Goal: Transaction & Acquisition: Download file/media

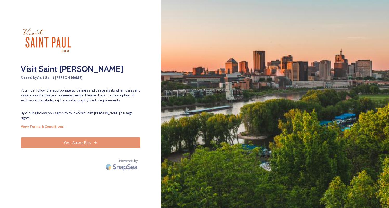
click at [100, 137] on button "Yes - Access Files" at bounding box center [80, 142] width 119 height 11
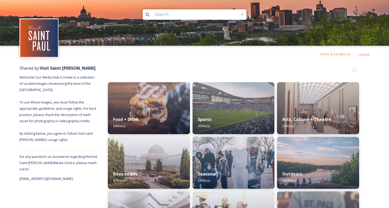
scroll to position [20, 0]
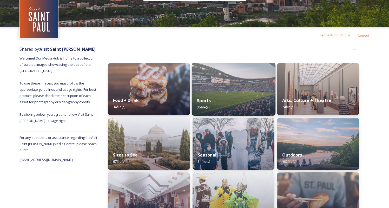
click at [237, 94] on div "Sports 35 file(s)" at bounding box center [234, 104] width 84 height 24
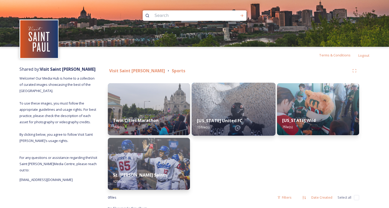
click at [237, 102] on img at bounding box center [234, 109] width 84 height 53
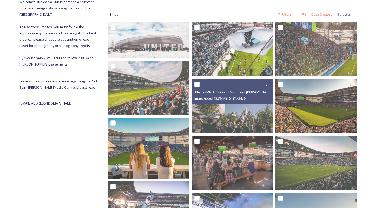
scroll to position [78, 0]
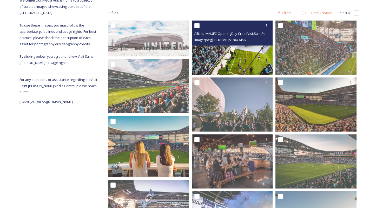
click at [218, 49] on img at bounding box center [232, 48] width 81 height 54
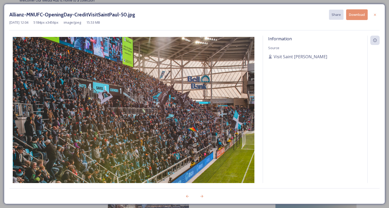
click at [359, 15] on button "Download" at bounding box center [357, 14] width 22 height 11
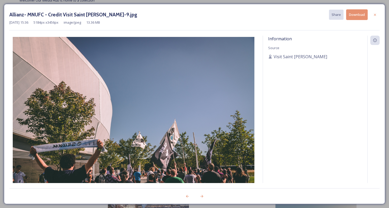
click at [361, 15] on button "Download" at bounding box center [357, 14] width 22 height 11
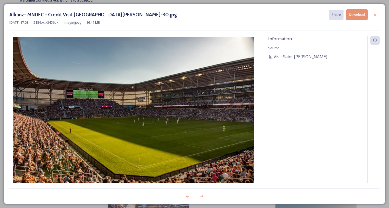
click at [361, 15] on button "Download" at bounding box center [357, 14] width 22 height 11
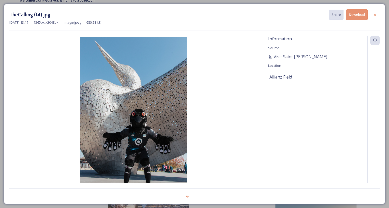
click at [354, 17] on button "Download" at bounding box center [357, 14] width 22 height 11
click at [374, 13] on icon at bounding box center [375, 15] width 4 height 4
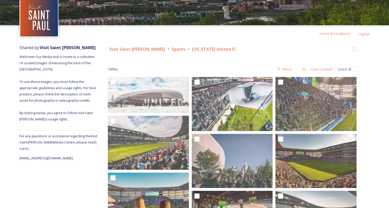
scroll to position [0, 0]
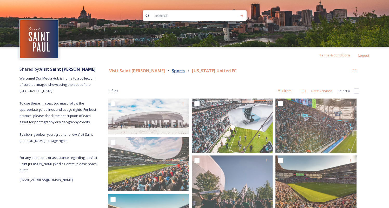
click at [172, 71] on strong "Sports" at bounding box center [179, 71] width 14 height 6
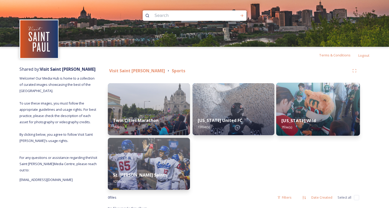
click at [318, 101] on img at bounding box center [318, 109] width 84 height 53
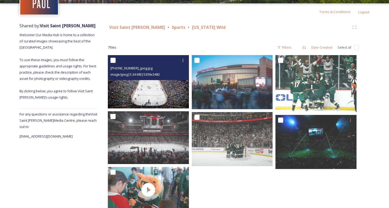
click at [165, 89] on img at bounding box center [148, 81] width 81 height 53
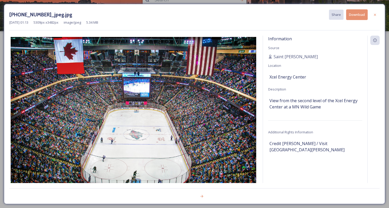
click at [358, 15] on button "Download" at bounding box center [357, 14] width 22 height 11
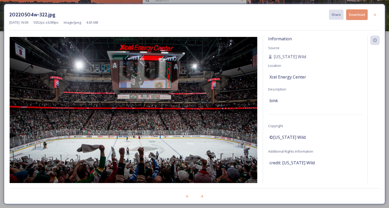
click at [356, 12] on button "Download" at bounding box center [357, 14] width 22 height 11
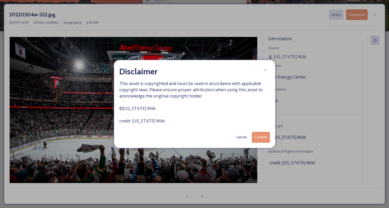
click at [266, 135] on button "Confirm" at bounding box center [261, 137] width 18 height 11
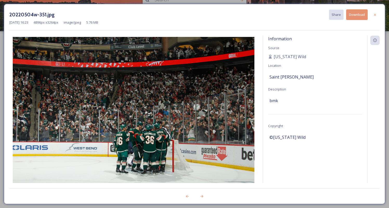
click at [355, 14] on button "Download" at bounding box center [357, 14] width 22 height 11
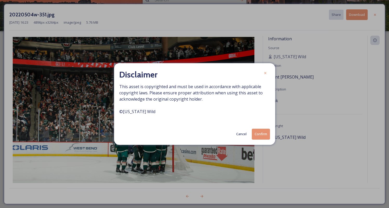
click at [254, 134] on button "Confirm" at bounding box center [261, 134] width 18 height 11
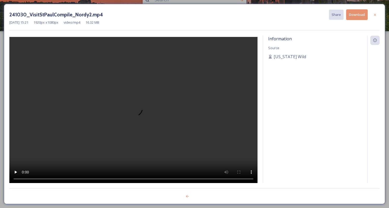
click at [375, 13] on icon at bounding box center [375, 15] width 4 height 4
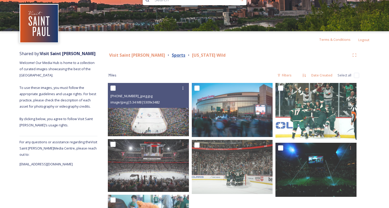
click at [172, 54] on strong "Sports" at bounding box center [179, 55] width 14 height 6
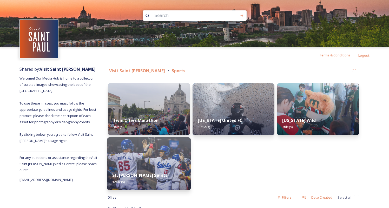
click at [138, 171] on div "St. [PERSON_NAME] Saints 12 file(s)" at bounding box center [149, 178] width 84 height 24
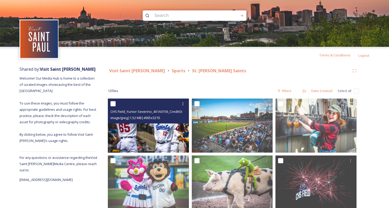
click at [156, 135] on img at bounding box center [148, 125] width 81 height 54
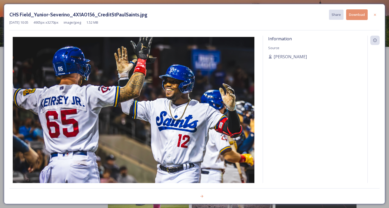
click at [361, 14] on button "Download" at bounding box center [357, 14] width 22 height 11
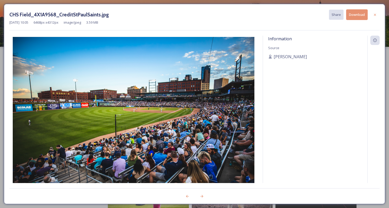
click at [361, 14] on button "Download" at bounding box center [357, 14] width 22 height 11
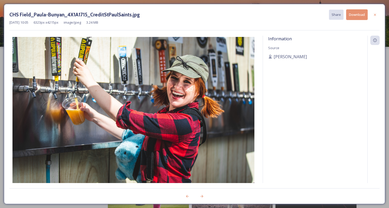
click at [361, 14] on button "Download" at bounding box center [357, 14] width 22 height 11
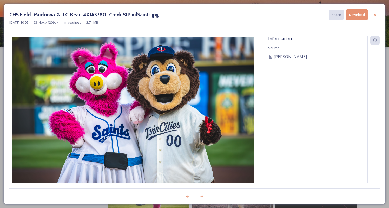
click at [361, 14] on button "Download" at bounding box center [357, 14] width 22 height 11
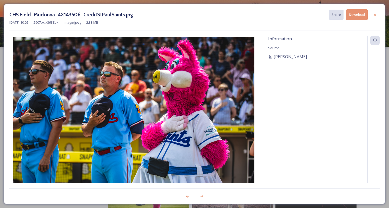
click at [361, 14] on button "Download" at bounding box center [357, 14] width 22 height 11
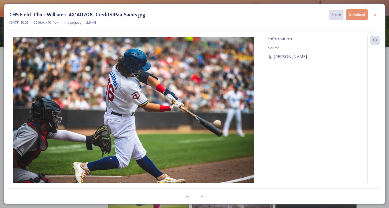
click at [361, 14] on button "Download" at bounding box center [357, 14] width 22 height 11
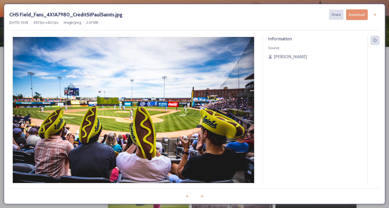
click at [361, 14] on button "Download" at bounding box center [357, 14] width 22 height 11
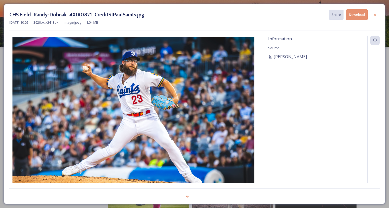
click at [361, 14] on button "Download" at bounding box center [357, 14] width 22 height 11
click at [373, 14] on icon at bounding box center [375, 15] width 4 height 4
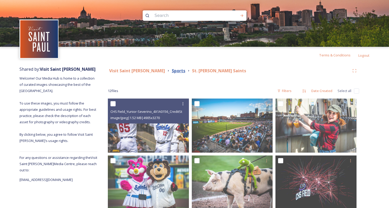
click at [172, 71] on strong "Sports" at bounding box center [179, 71] width 14 height 6
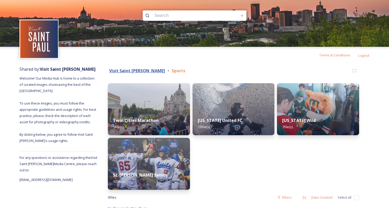
click at [129, 72] on strong "Visit Saint [PERSON_NAME]" at bounding box center [137, 71] width 56 height 6
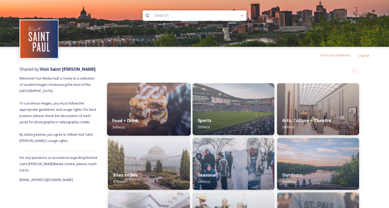
click at [156, 104] on img at bounding box center [149, 109] width 84 height 53
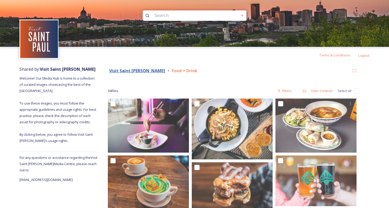
click at [133, 70] on strong "Visit Saint [PERSON_NAME]" at bounding box center [137, 71] width 56 height 6
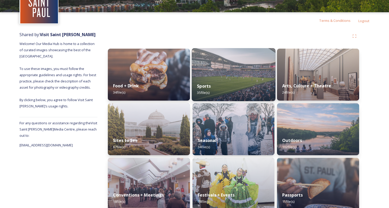
scroll to position [36, 0]
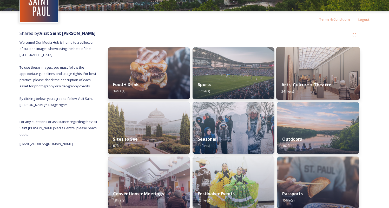
click at [310, 73] on img at bounding box center [318, 73] width 84 height 53
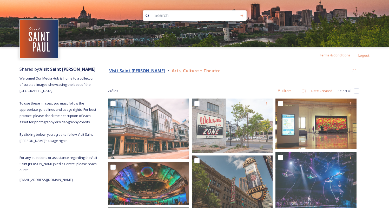
click at [130, 72] on strong "Visit Saint [PERSON_NAME]" at bounding box center [137, 71] width 56 height 6
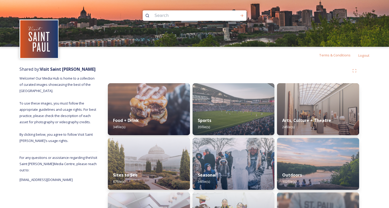
scroll to position [34, 0]
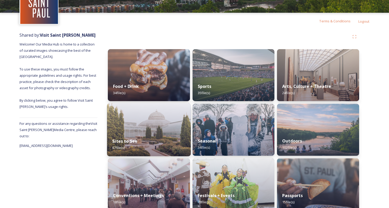
click at [140, 126] on img at bounding box center [149, 129] width 84 height 53
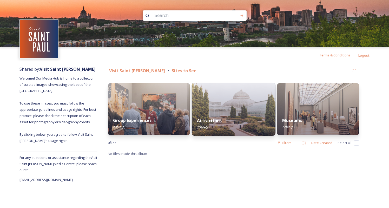
click at [231, 120] on div "Attractions 20 file(s)" at bounding box center [234, 124] width 84 height 24
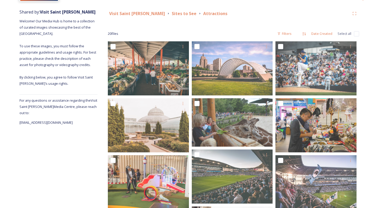
scroll to position [59, 0]
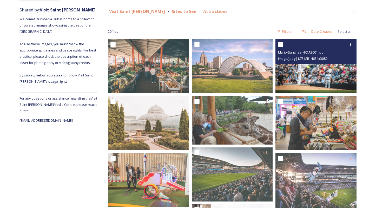
click at [333, 68] on img at bounding box center [315, 66] width 81 height 54
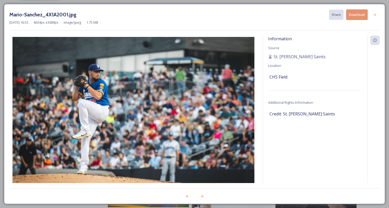
click at [359, 15] on button "Download" at bounding box center [357, 14] width 22 height 11
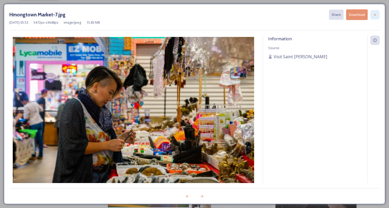
click at [375, 13] on icon at bounding box center [375, 15] width 4 height 4
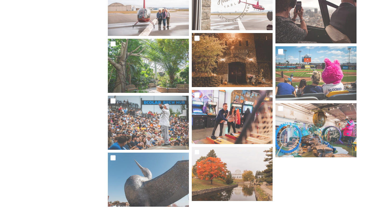
scroll to position [287, 0]
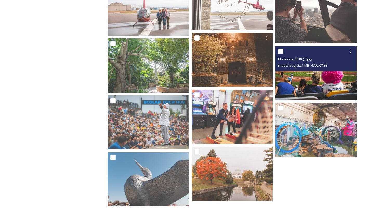
click at [317, 75] on img at bounding box center [315, 73] width 81 height 54
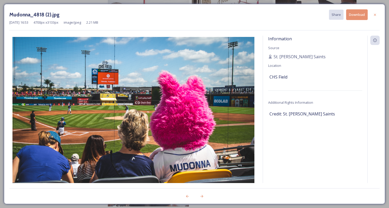
click at [359, 9] on button "Download" at bounding box center [357, 14] width 22 height 11
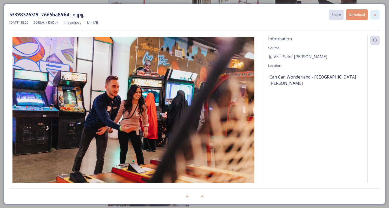
click at [374, 13] on icon at bounding box center [375, 15] width 4 height 4
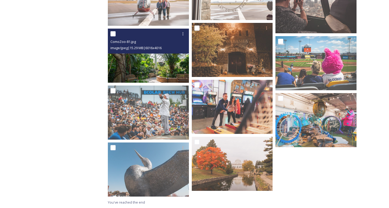
scroll to position [0, 0]
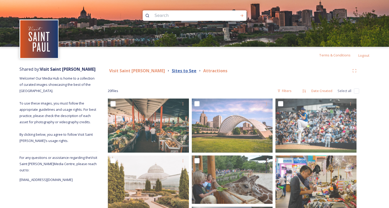
click at [172, 70] on strong "Sites to See" at bounding box center [184, 71] width 25 height 6
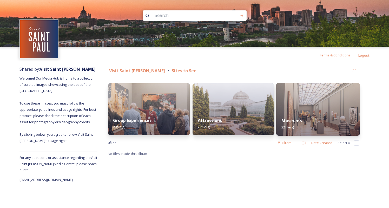
click at [307, 110] on img at bounding box center [318, 109] width 84 height 53
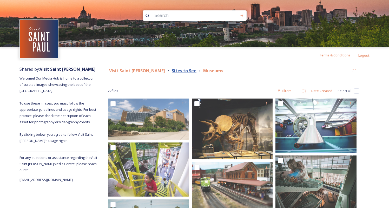
click at [172, 72] on strong "Sites to See" at bounding box center [184, 71] width 25 height 6
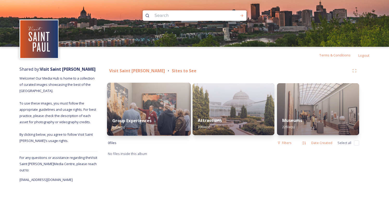
click at [150, 104] on img at bounding box center [149, 109] width 84 height 53
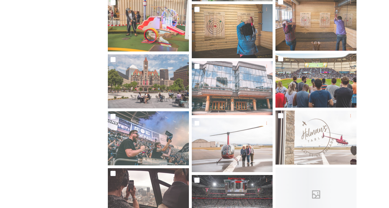
scroll to position [278, 0]
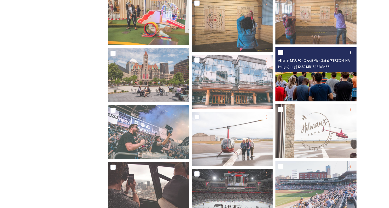
click at [318, 79] on img at bounding box center [315, 74] width 81 height 54
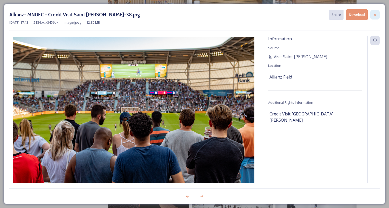
click at [373, 15] on icon at bounding box center [375, 15] width 4 height 4
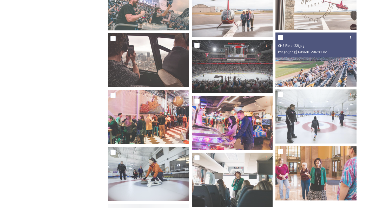
scroll to position [407, 0]
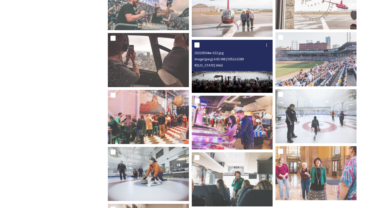
click at [225, 73] on img at bounding box center [232, 66] width 81 height 53
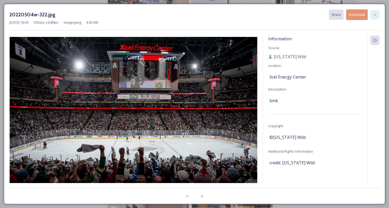
click at [373, 14] on icon at bounding box center [375, 15] width 4 height 4
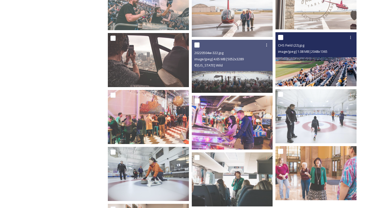
click at [320, 69] on img at bounding box center [315, 59] width 81 height 54
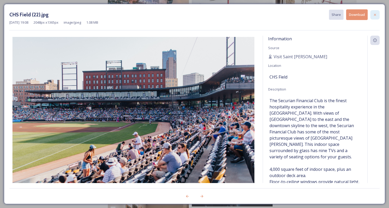
click at [374, 13] on icon at bounding box center [375, 15] width 4 height 4
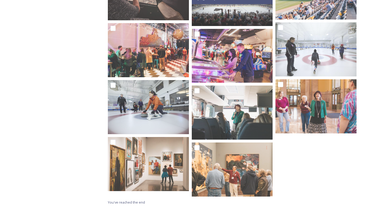
scroll to position [0, 0]
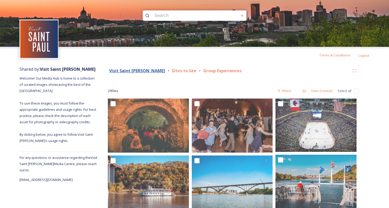
click at [132, 70] on strong "Visit Saint [PERSON_NAME]" at bounding box center [137, 71] width 56 height 6
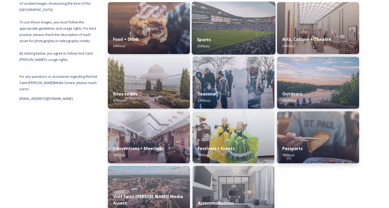
scroll to position [81, 0]
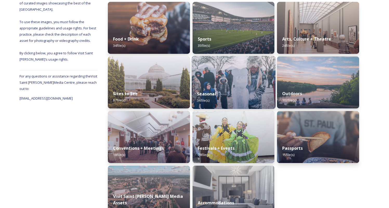
click at [220, 89] on div "Seasonal 34 file(s)" at bounding box center [234, 97] width 84 height 24
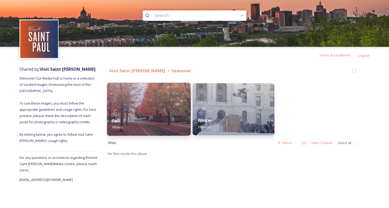
click at [164, 95] on img at bounding box center [149, 109] width 84 height 53
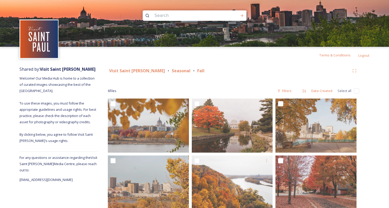
scroll to position [13, 0]
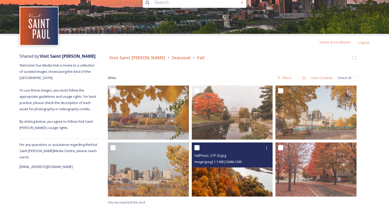
click at [239, 176] on img at bounding box center [232, 169] width 81 height 54
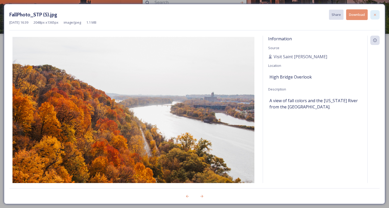
click at [376, 14] on icon at bounding box center [375, 15] width 4 height 4
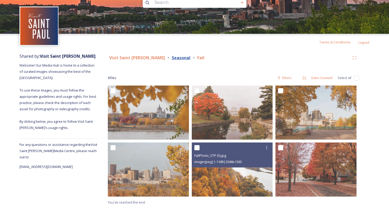
click at [172, 57] on strong "Seasonal" at bounding box center [181, 58] width 19 height 6
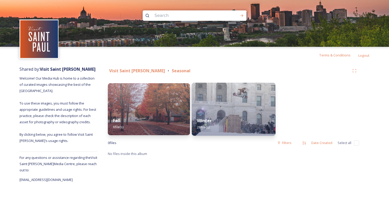
click at [218, 95] on img at bounding box center [234, 109] width 84 height 53
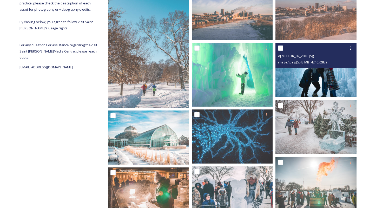
scroll to position [113, 0]
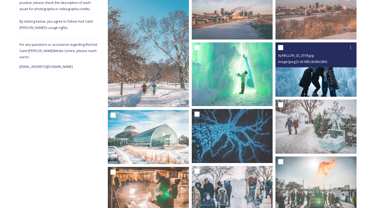
click at [327, 72] on img at bounding box center [315, 69] width 81 height 54
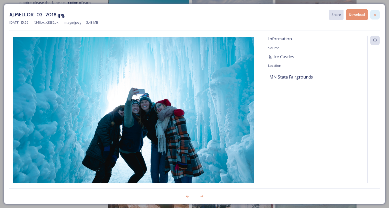
click at [373, 15] on icon at bounding box center [375, 15] width 4 height 4
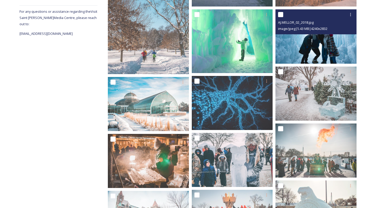
scroll to position [147, 0]
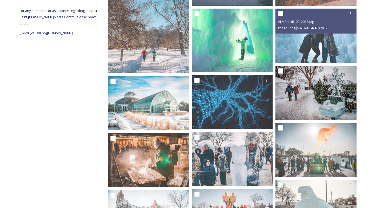
click at [313, 96] on img at bounding box center [315, 93] width 81 height 54
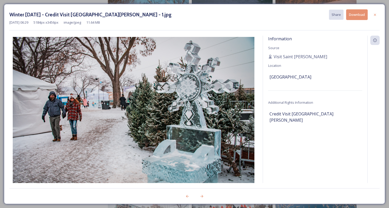
click at [375, 14] on icon at bounding box center [375, 15] width 2 height 2
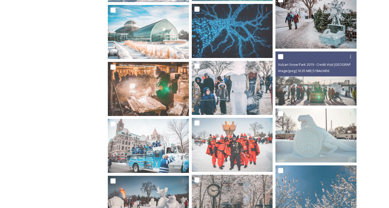
scroll to position [222, 0]
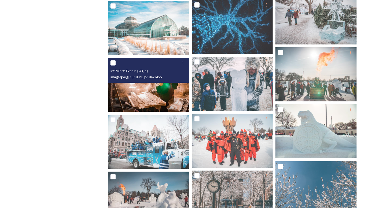
click at [134, 96] on img at bounding box center [148, 85] width 81 height 54
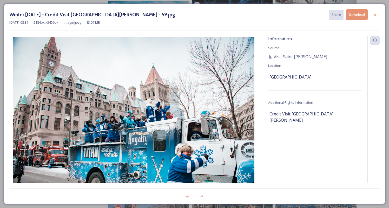
click at [358, 12] on button "Download" at bounding box center [357, 14] width 22 height 11
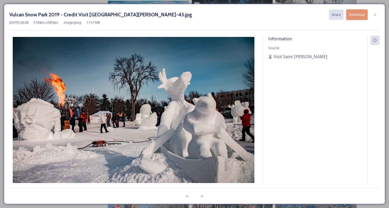
click at [358, 16] on button "Download" at bounding box center [357, 14] width 22 height 11
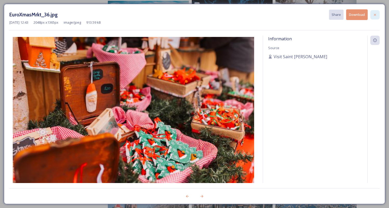
click at [373, 14] on icon at bounding box center [375, 15] width 4 height 4
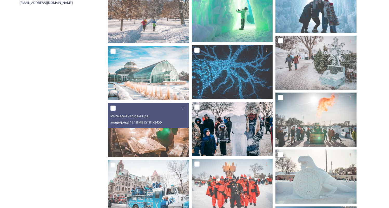
scroll to position [0, 0]
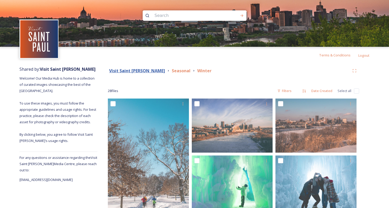
click at [130, 71] on strong "Visit Saint [PERSON_NAME]" at bounding box center [137, 71] width 56 height 6
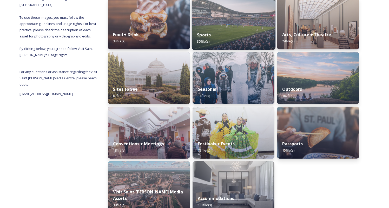
scroll to position [87, 0]
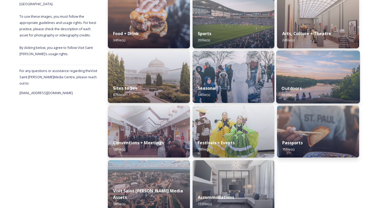
click at [293, 87] on strong "Outdoors" at bounding box center [291, 88] width 20 height 6
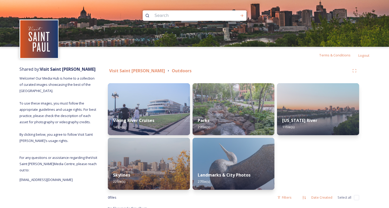
scroll to position [6, 0]
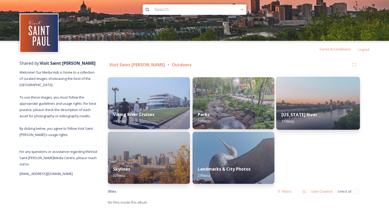
click at [315, 111] on div "[US_STATE] River 11 file(s)" at bounding box center [318, 118] width 84 height 24
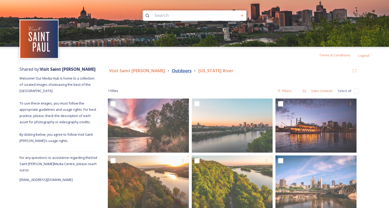
click at [172, 70] on strong "Outdoors" at bounding box center [182, 71] width 20 height 6
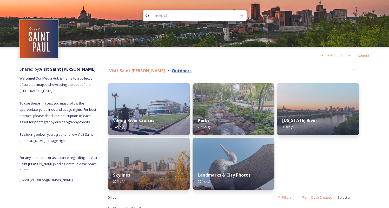
scroll to position [6, 0]
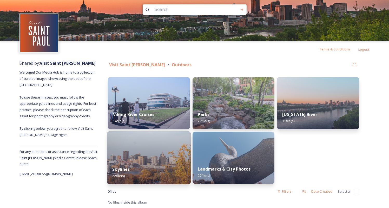
click at [136, 164] on div "Skylines 22 file(s)" at bounding box center [149, 172] width 84 height 24
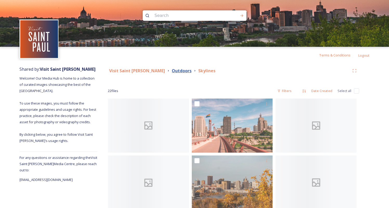
click at [172, 71] on strong "Outdoors" at bounding box center [182, 71] width 20 height 6
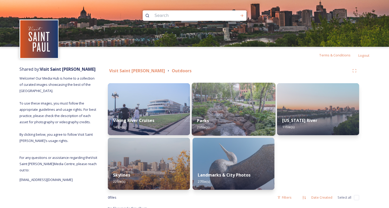
scroll to position [6, 0]
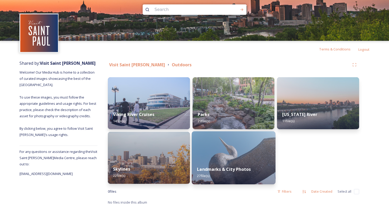
click at [230, 149] on img at bounding box center [234, 157] width 84 height 53
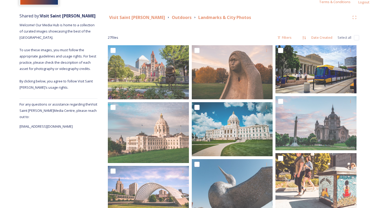
scroll to position [58, 0]
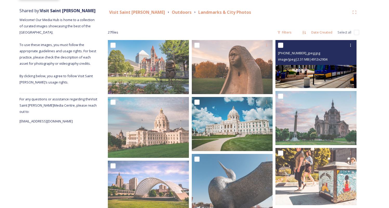
click at [321, 71] on img at bounding box center [315, 64] width 81 height 48
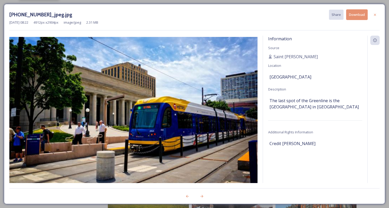
click at [359, 14] on button "Download" at bounding box center [357, 14] width 22 height 11
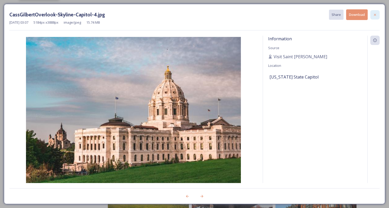
click at [373, 17] on div at bounding box center [374, 14] width 9 height 9
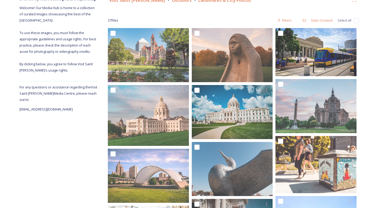
scroll to position [0, 0]
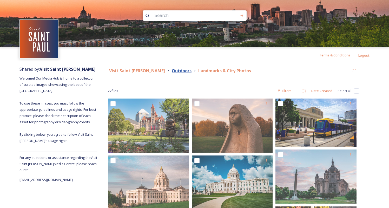
click at [172, 71] on strong "Outdoors" at bounding box center [182, 71] width 20 height 6
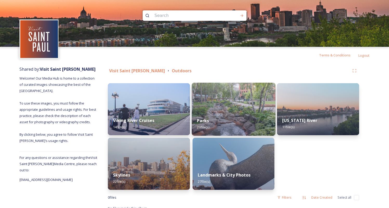
click at [236, 114] on div "Parks 29 file(s)" at bounding box center [234, 124] width 84 height 24
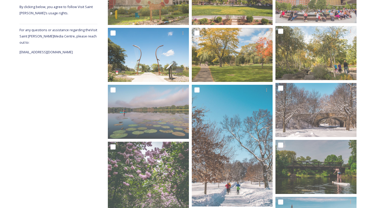
scroll to position [130, 0]
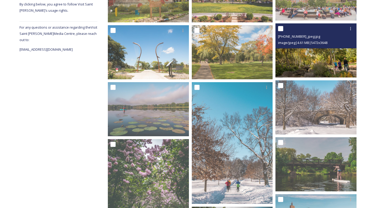
click at [323, 52] on img at bounding box center [315, 50] width 81 height 54
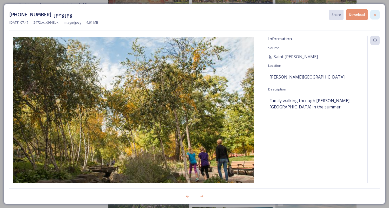
click at [373, 12] on div at bounding box center [374, 14] width 9 height 9
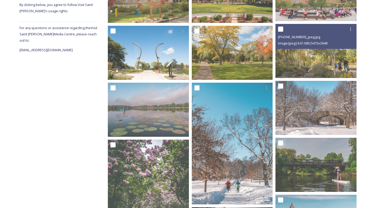
scroll to position [0, 0]
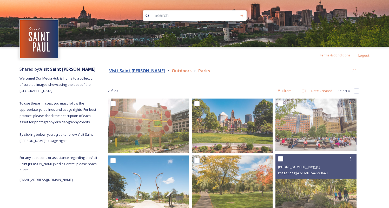
click at [125, 71] on strong "Visit Saint [PERSON_NAME]" at bounding box center [137, 71] width 56 height 6
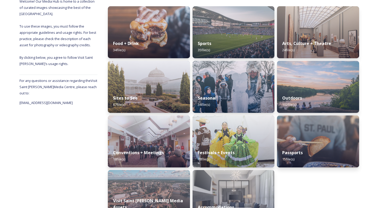
scroll to position [96, 0]
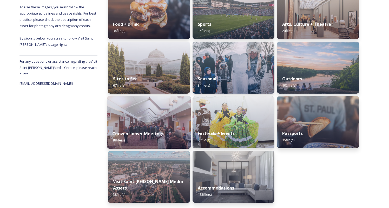
click at [142, 125] on div "Conventions + Meetings 18 file(s)" at bounding box center [149, 137] width 84 height 24
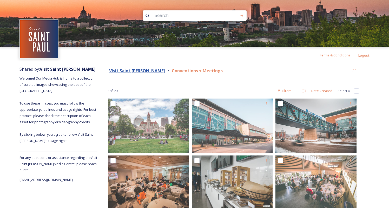
click at [134, 70] on strong "Visit Saint [PERSON_NAME]" at bounding box center [137, 71] width 56 height 6
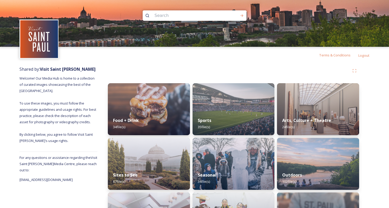
scroll to position [96, 0]
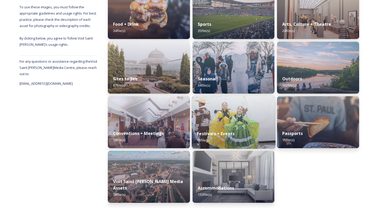
click at [238, 129] on div "Festivals + Events 78 file(s)" at bounding box center [234, 137] width 84 height 24
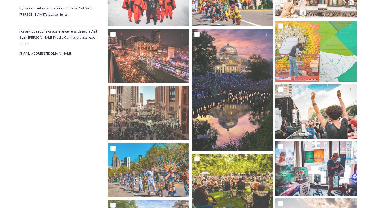
scroll to position [126, 0]
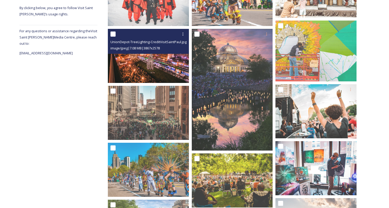
click at [177, 72] on img at bounding box center [148, 56] width 81 height 54
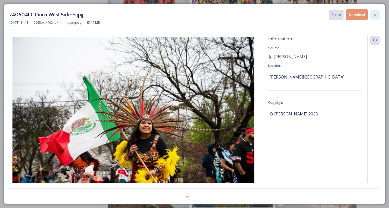
click at [373, 14] on icon at bounding box center [375, 15] width 4 height 4
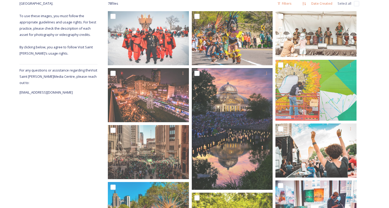
scroll to position [0, 0]
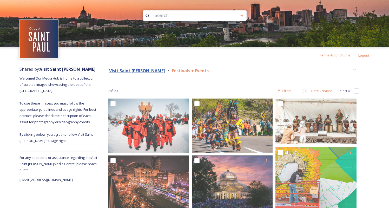
click at [133, 73] on strong "Visit Saint [PERSON_NAME]" at bounding box center [137, 71] width 56 height 6
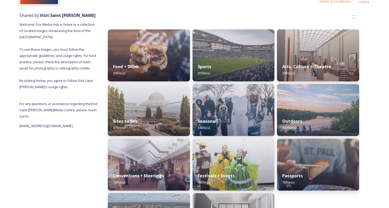
scroll to position [96, 0]
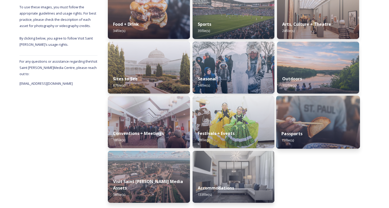
click at [301, 125] on div "Passports 15 file(s)" at bounding box center [318, 137] width 84 height 24
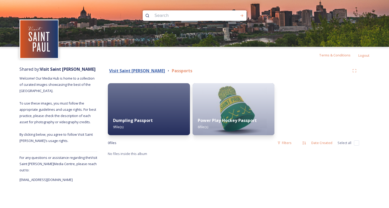
click at [126, 68] on strong "Visit Saint [PERSON_NAME]" at bounding box center [137, 71] width 56 height 6
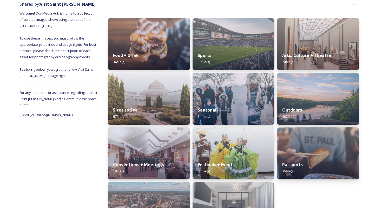
scroll to position [96, 0]
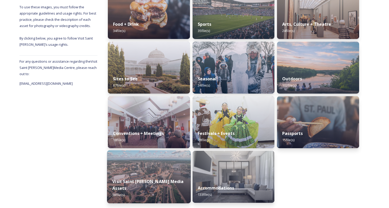
click at [162, 172] on img at bounding box center [149, 176] width 84 height 53
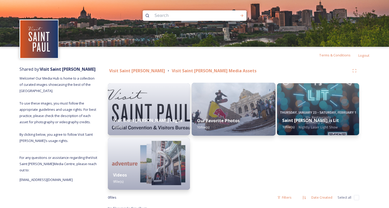
click at [205, 128] on span "10 file(s)" at bounding box center [203, 127] width 12 height 5
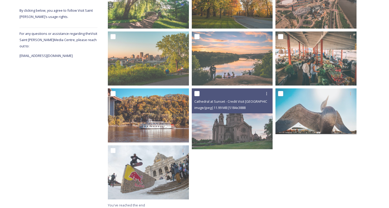
scroll to position [125, 0]
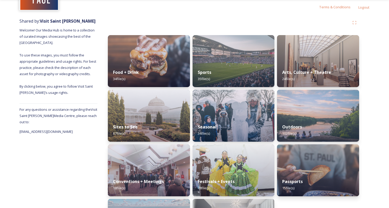
scroll to position [96, 0]
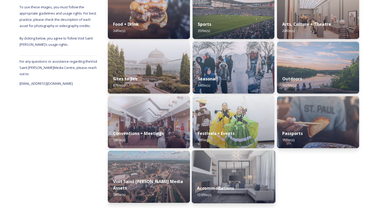
click at [213, 172] on img at bounding box center [234, 176] width 84 height 53
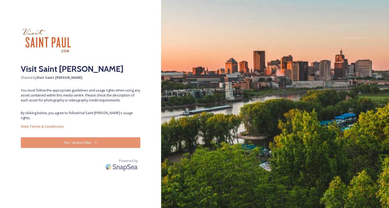
click at [91, 137] on button "Yes - Access Files" at bounding box center [80, 142] width 119 height 11
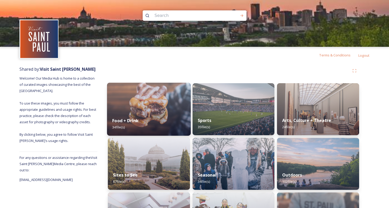
click at [174, 103] on img at bounding box center [149, 109] width 84 height 53
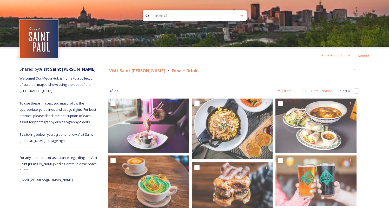
click at [118, 73] on div at bounding box center [194, 70] width 389 height 47
click at [120, 70] on div at bounding box center [194, 70] width 389 height 47
click at [131, 76] on div at bounding box center [194, 70] width 389 height 47
click at [131, 72] on div at bounding box center [194, 70] width 389 height 47
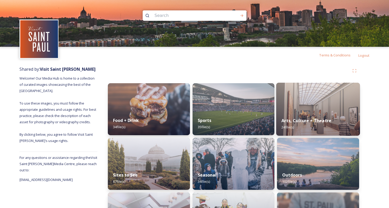
scroll to position [67, 0]
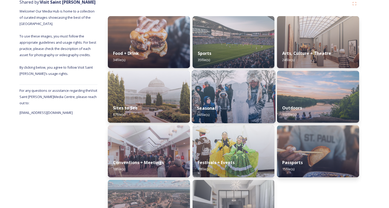
click at [243, 102] on div "Seasonal 34 file(s)" at bounding box center [234, 111] width 84 height 24
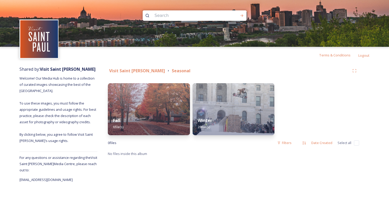
click at [243, 102] on img at bounding box center [233, 109] width 82 height 52
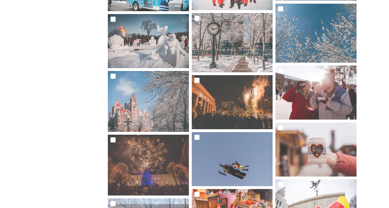
scroll to position [380, 0]
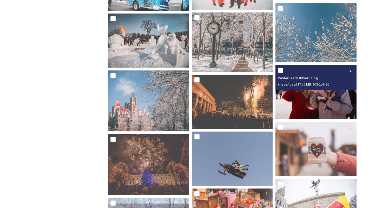
click at [312, 97] on img at bounding box center [315, 92] width 81 height 54
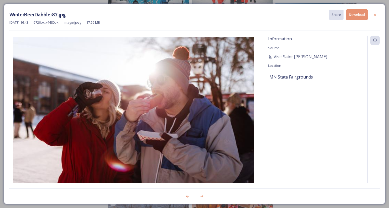
click at [355, 16] on button "Download" at bounding box center [357, 14] width 22 height 11
click at [377, 13] on div at bounding box center [374, 14] width 9 height 9
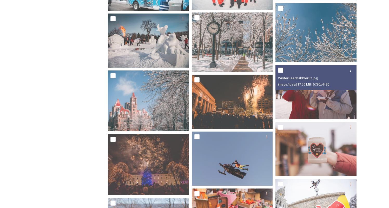
click at [363, 139] on div "Visit Saint Paul Seasonal Winter 28 file s Filters Date Created Select all Wint…" at bounding box center [233, 29] width 272 height 693
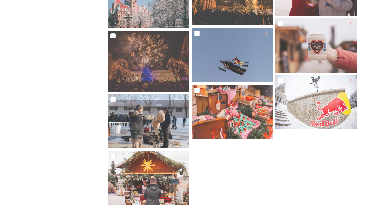
scroll to position [549, 0]
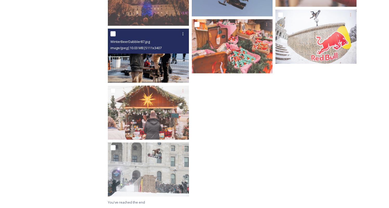
click at [135, 58] on img at bounding box center [148, 56] width 81 height 54
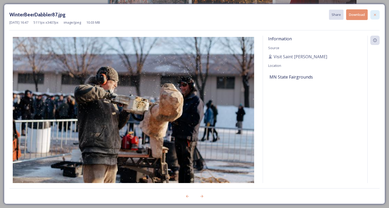
click at [374, 13] on icon at bounding box center [375, 15] width 4 height 4
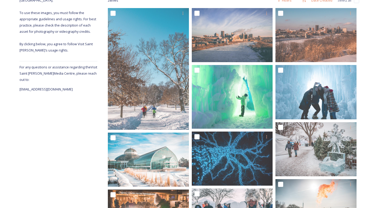
scroll to position [0, 0]
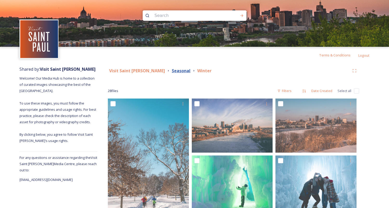
click at [172, 71] on strong "Seasonal" at bounding box center [181, 71] width 19 height 6
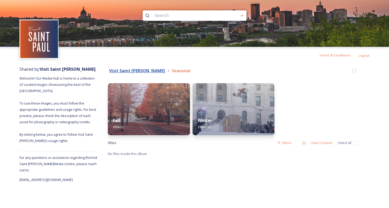
click at [131, 71] on strong "Visit Saint [PERSON_NAME]" at bounding box center [137, 71] width 56 height 6
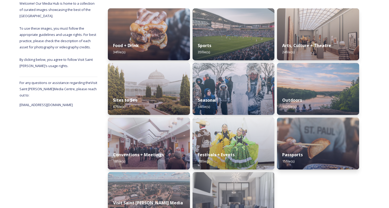
scroll to position [96, 0]
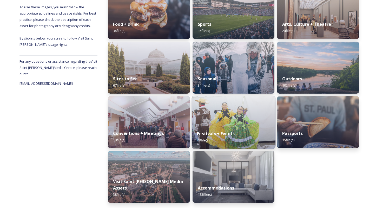
click at [240, 129] on div "Festivals + Events 78 file(s)" at bounding box center [234, 137] width 84 height 24
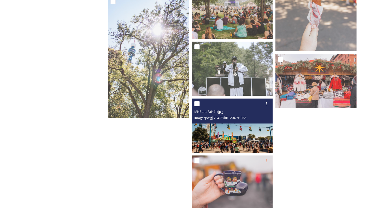
scroll to position [1572, 0]
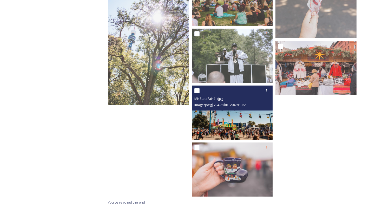
click at [238, 101] on div "MNStateFair (1).jpg" at bounding box center [232, 98] width 77 height 6
click at [241, 124] on img at bounding box center [232, 112] width 81 height 54
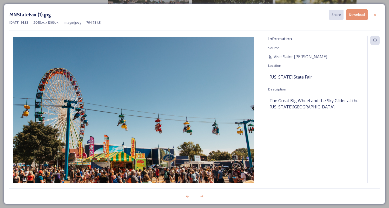
click at [360, 16] on button "Download" at bounding box center [357, 14] width 22 height 11
click at [376, 14] on icon at bounding box center [375, 15] width 4 height 4
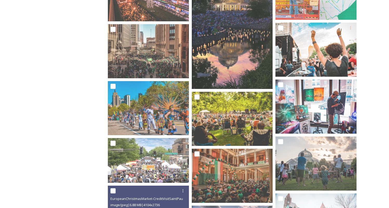
scroll to position [0, 0]
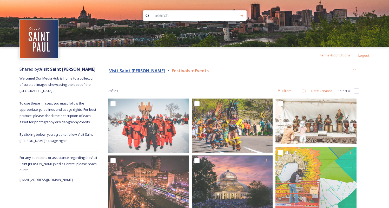
click at [124, 71] on strong "Visit Saint [PERSON_NAME]" at bounding box center [137, 71] width 56 height 6
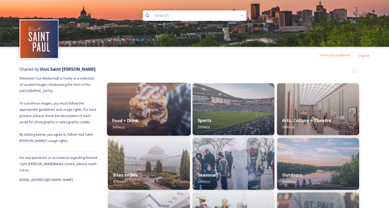
click at [156, 116] on div "Food + Drink 34 file(s)" at bounding box center [149, 124] width 84 height 24
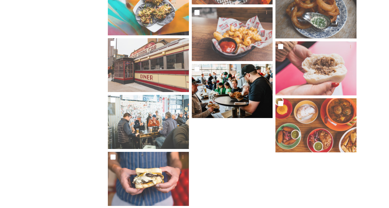
scroll to position [636, 0]
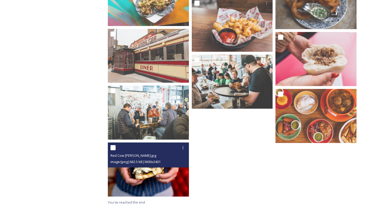
click at [113, 145] on input "checkbox" at bounding box center [112, 147] width 5 height 5
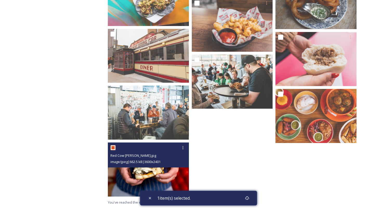
click at [113, 145] on input "checkbox" at bounding box center [112, 147] width 5 height 5
checkbox input "false"
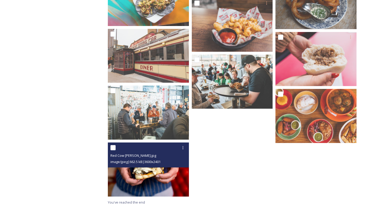
click at [158, 185] on img at bounding box center [148, 169] width 81 height 54
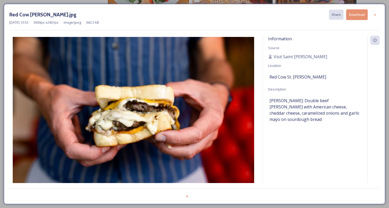
scroll to position [582, 0]
click at [354, 11] on button "Download" at bounding box center [357, 14] width 22 height 11
click at [378, 17] on div at bounding box center [374, 14] width 9 height 9
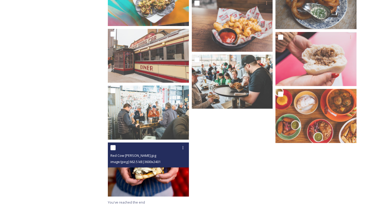
click at [141, 176] on img at bounding box center [148, 169] width 81 height 54
